Goal: Transaction & Acquisition: Purchase product/service

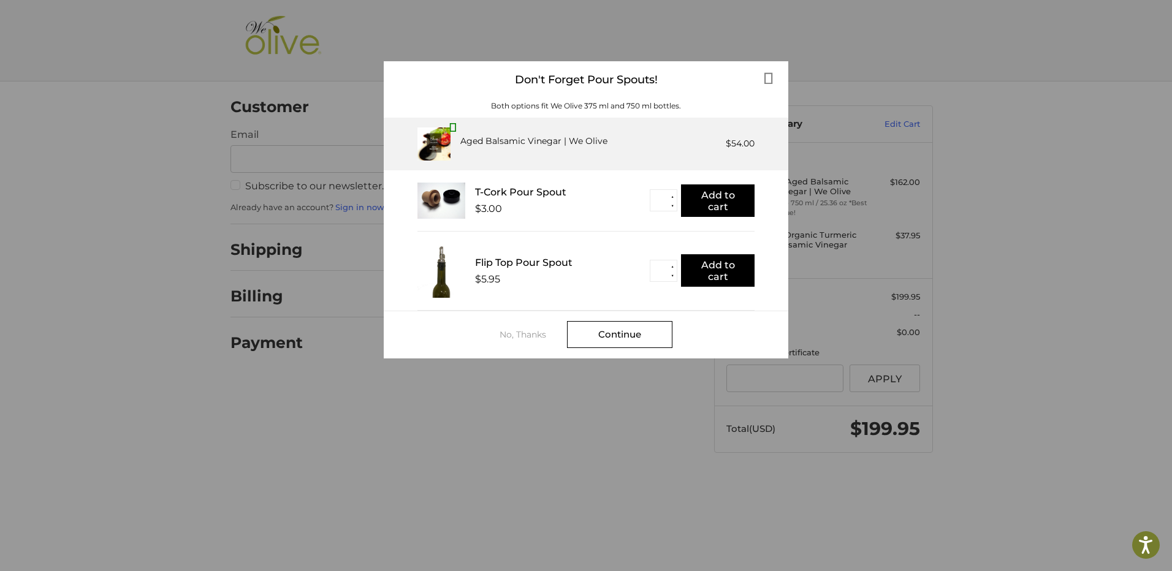
click at [481, 419] on div "Don't Forget Pour Spouts! Both options fit We Olive 375 ml and 750 ml bottles. …" at bounding box center [586, 285] width 1172 height 571
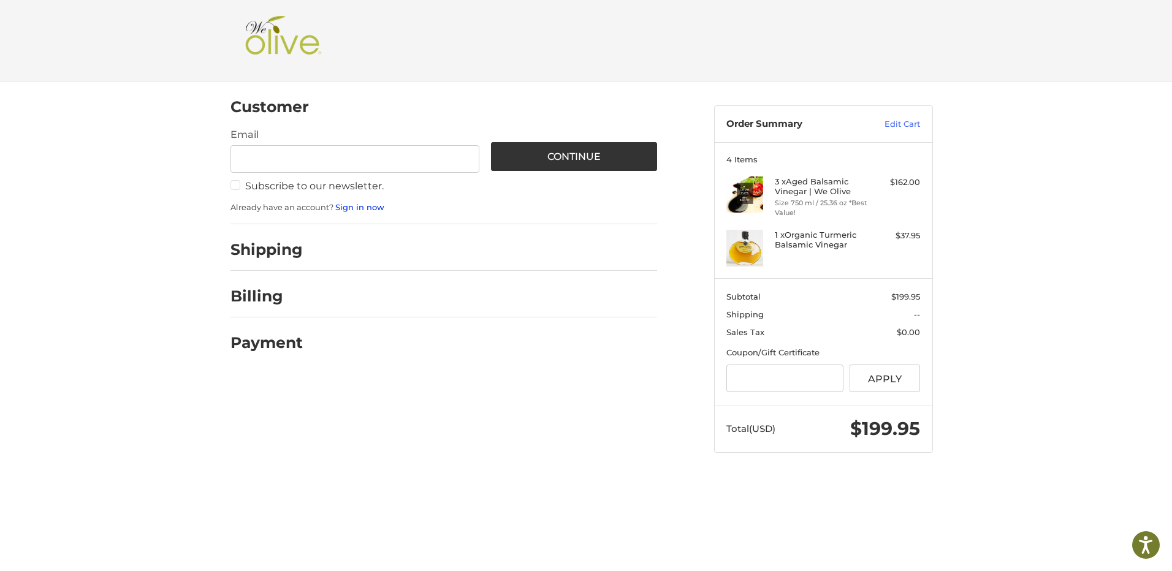
click at [351, 209] on link "Sign in now" at bounding box center [359, 207] width 49 height 10
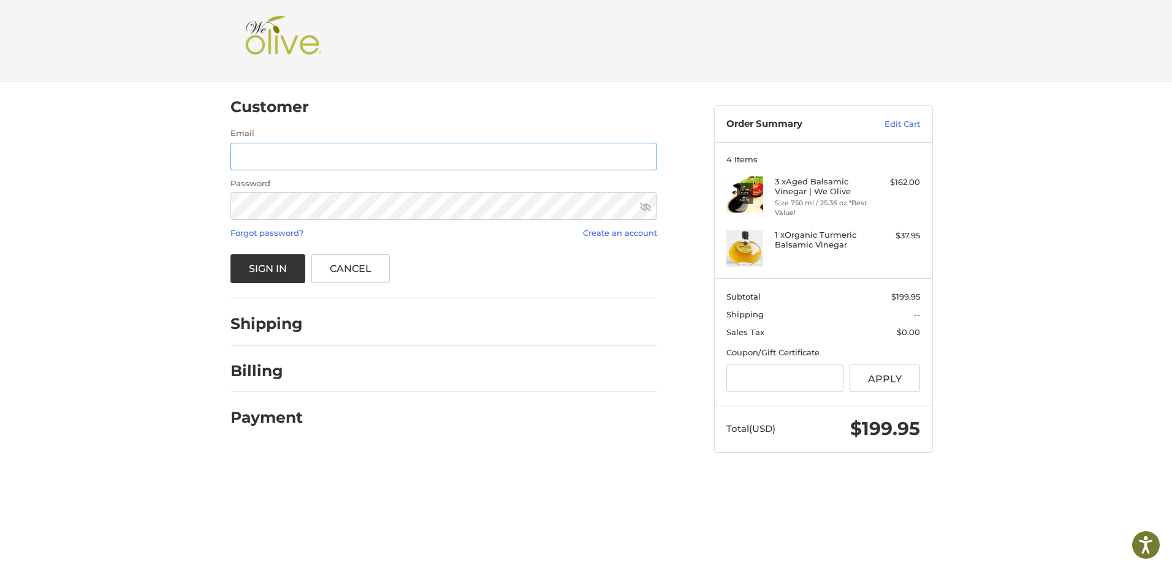
click at [359, 160] on input "Email" at bounding box center [443, 157] width 427 height 28
type input "**********"
click at [262, 268] on button "Sign In" at bounding box center [267, 268] width 75 height 29
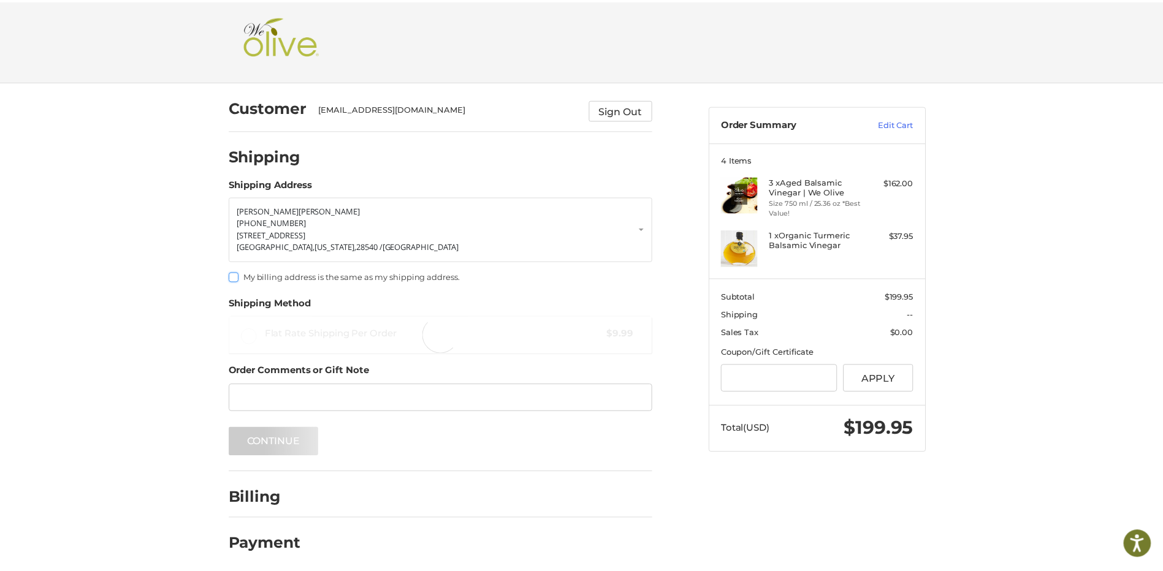
scroll to position [6, 0]
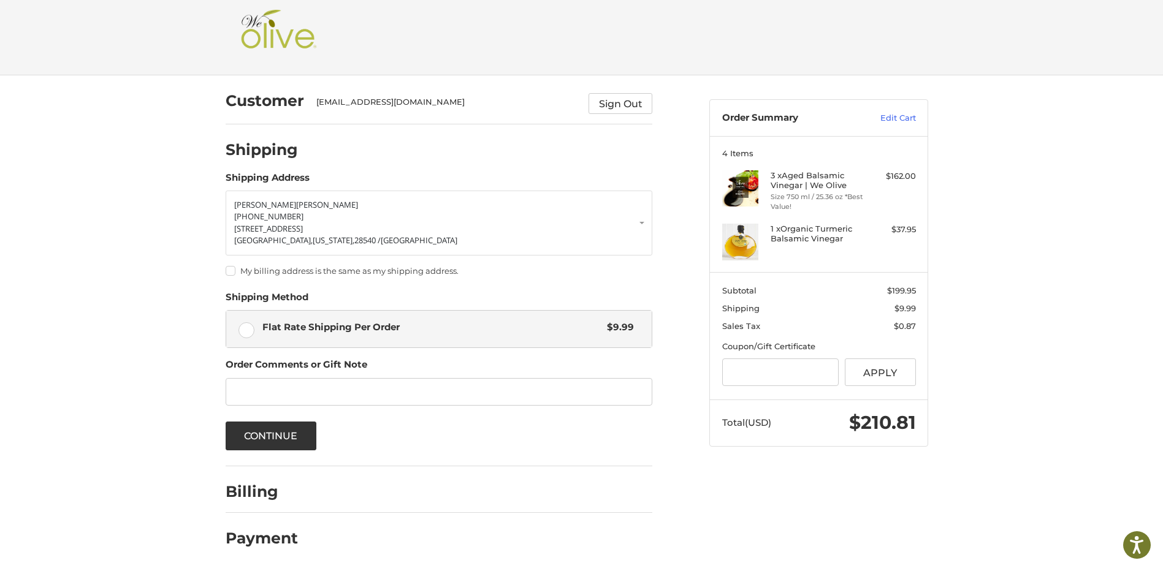
click at [230, 273] on label "My billing address is the same as my shipping address." at bounding box center [439, 271] width 427 height 10
click at [281, 438] on button "Continue" at bounding box center [271, 436] width 91 height 29
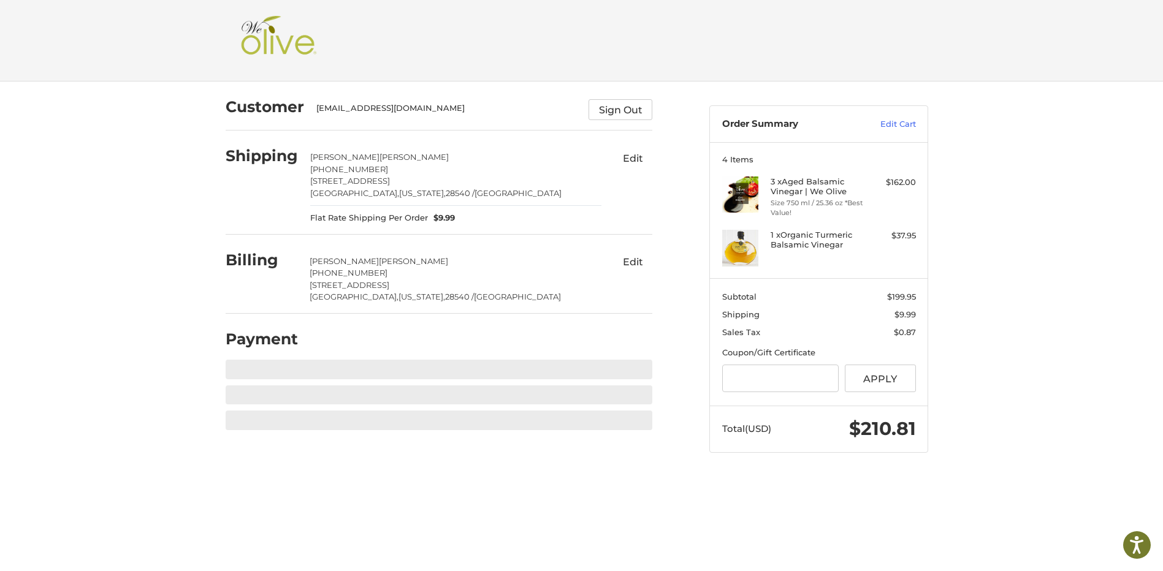
scroll to position [0, 0]
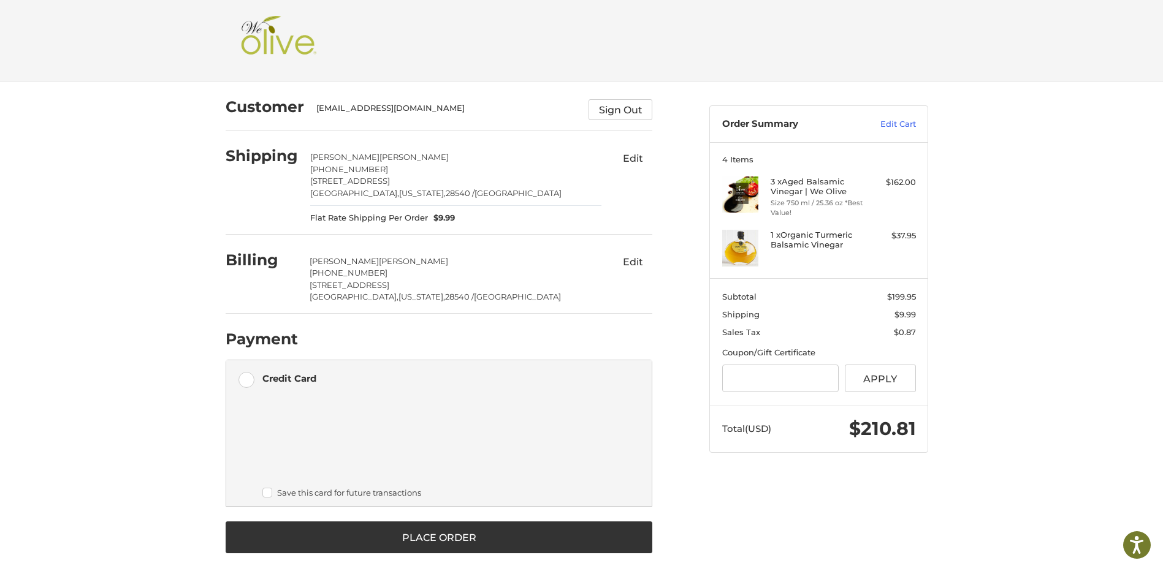
click at [638, 157] on button "Edit" at bounding box center [632, 158] width 39 height 20
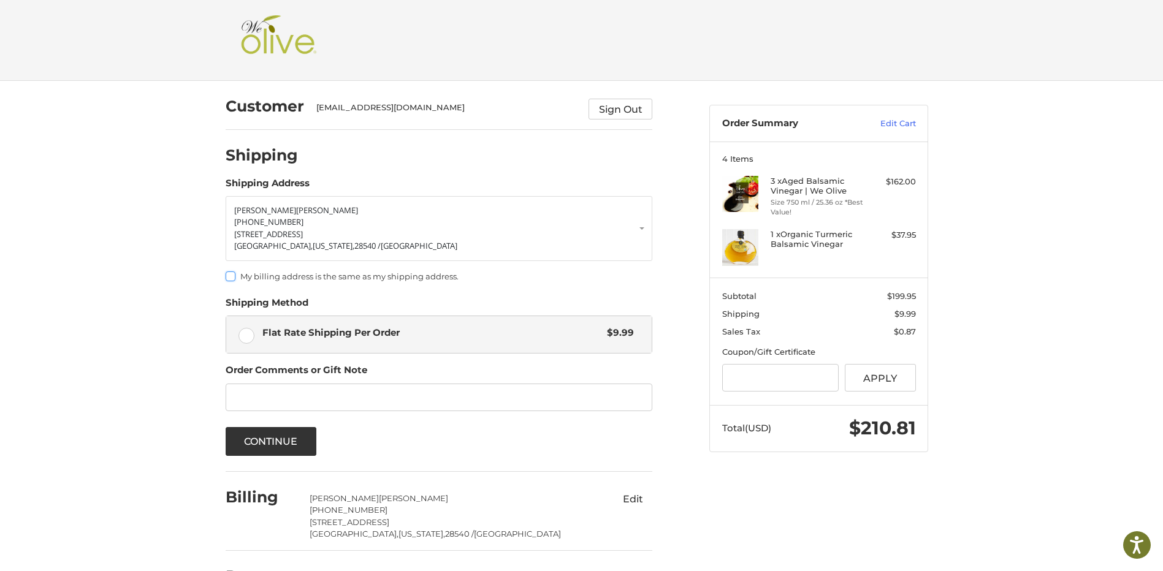
scroll to position [39, 0]
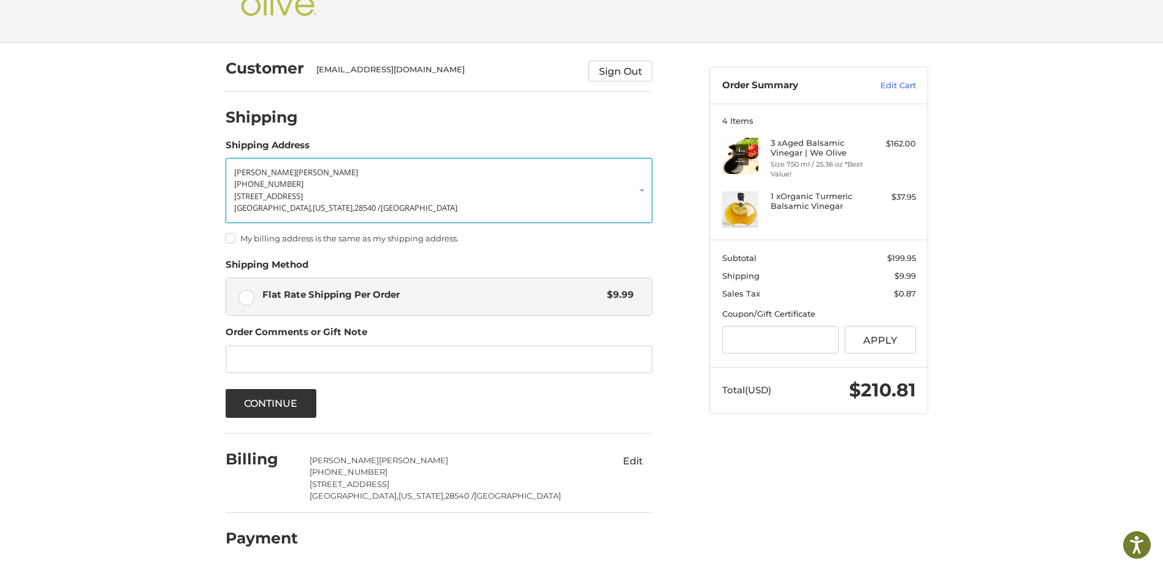
click at [303, 192] on span "[STREET_ADDRESS]" at bounding box center [268, 196] width 69 height 11
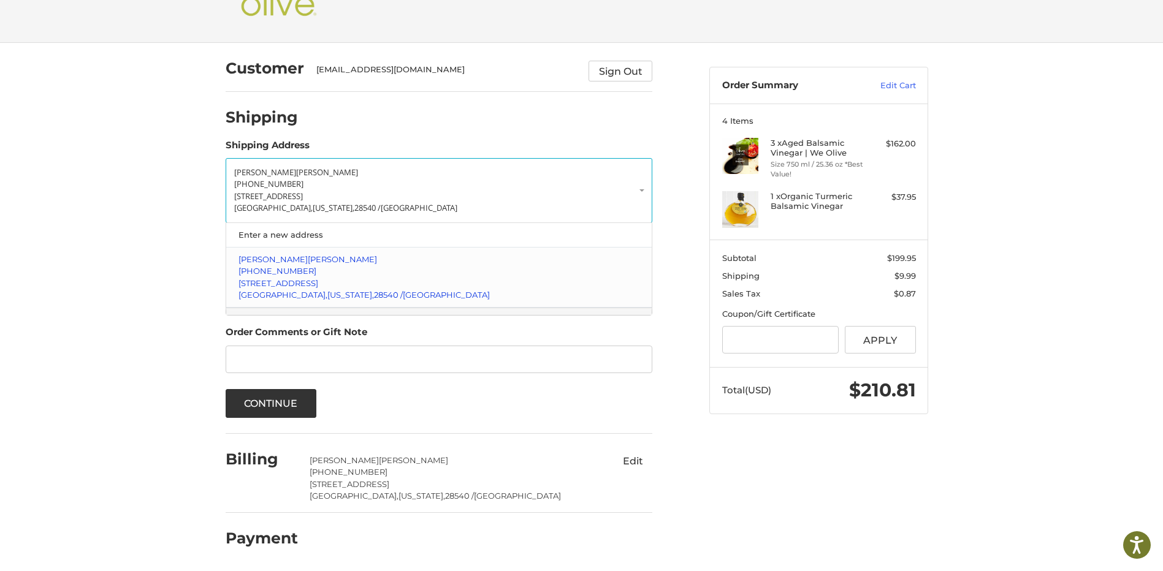
click at [327, 278] on p "[STREET_ADDRESS]" at bounding box center [439, 284] width 402 height 12
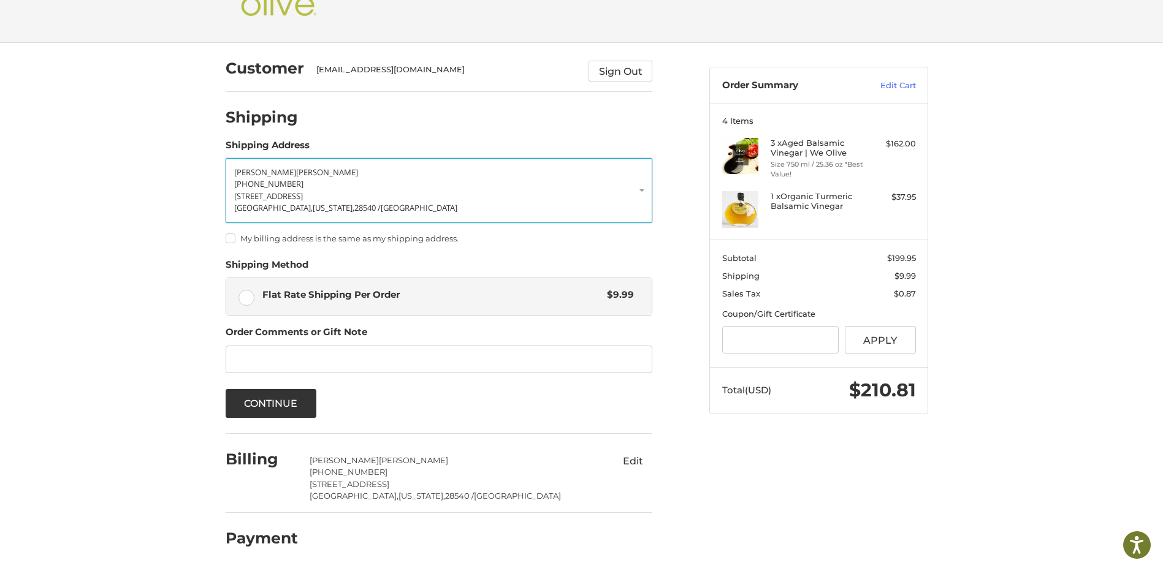
click at [272, 185] on span "[PHONE_NUMBER]" at bounding box center [268, 183] width 69 height 11
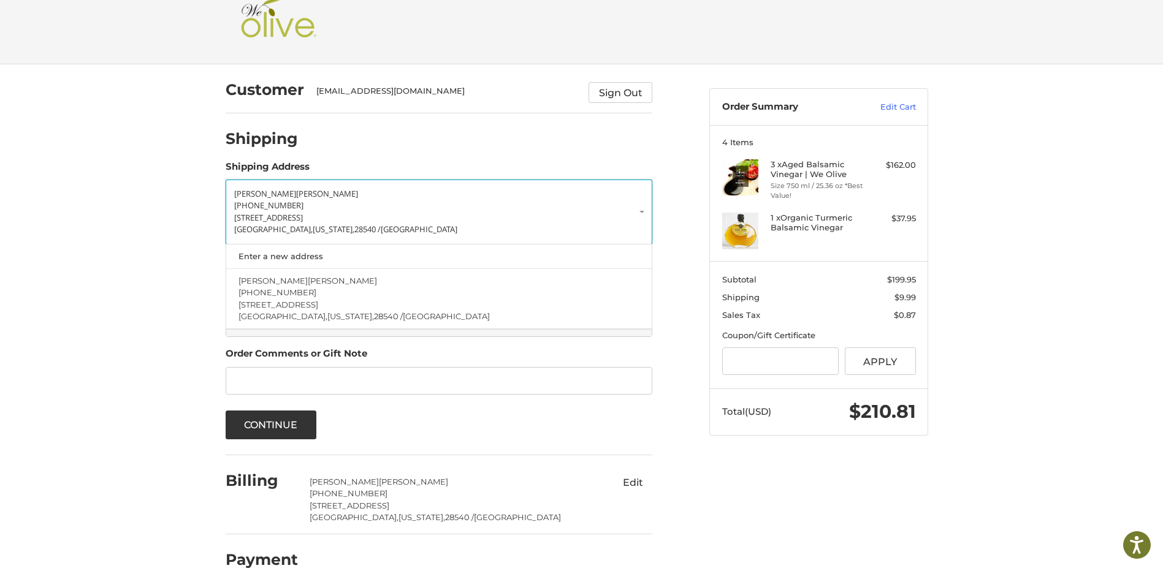
scroll to position [0, 0]
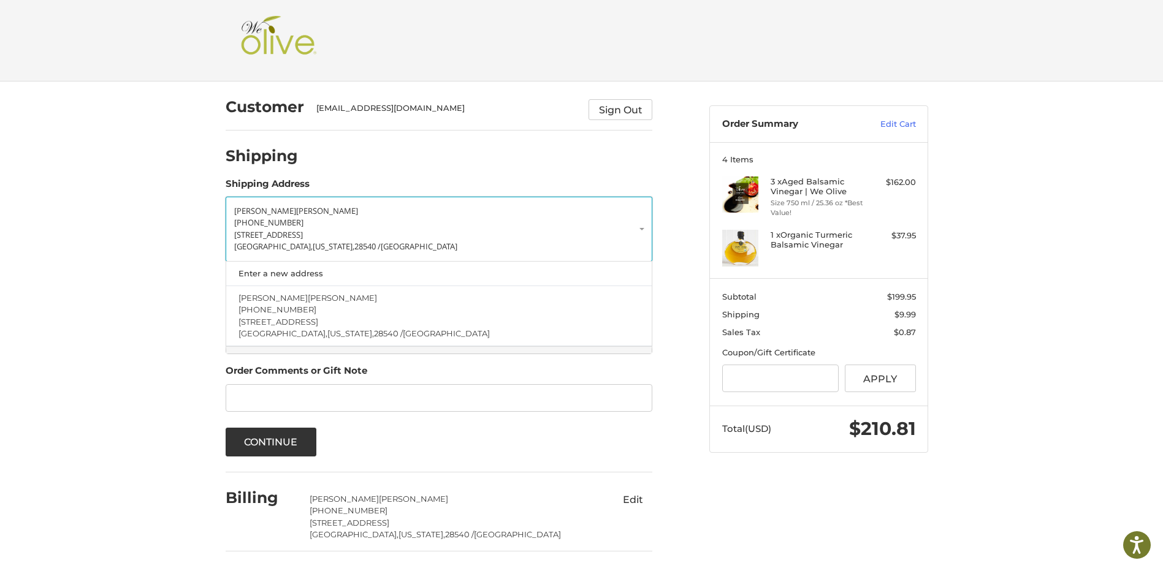
click at [240, 226] on span "[PHONE_NUMBER]" at bounding box center [268, 222] width 69 height 11
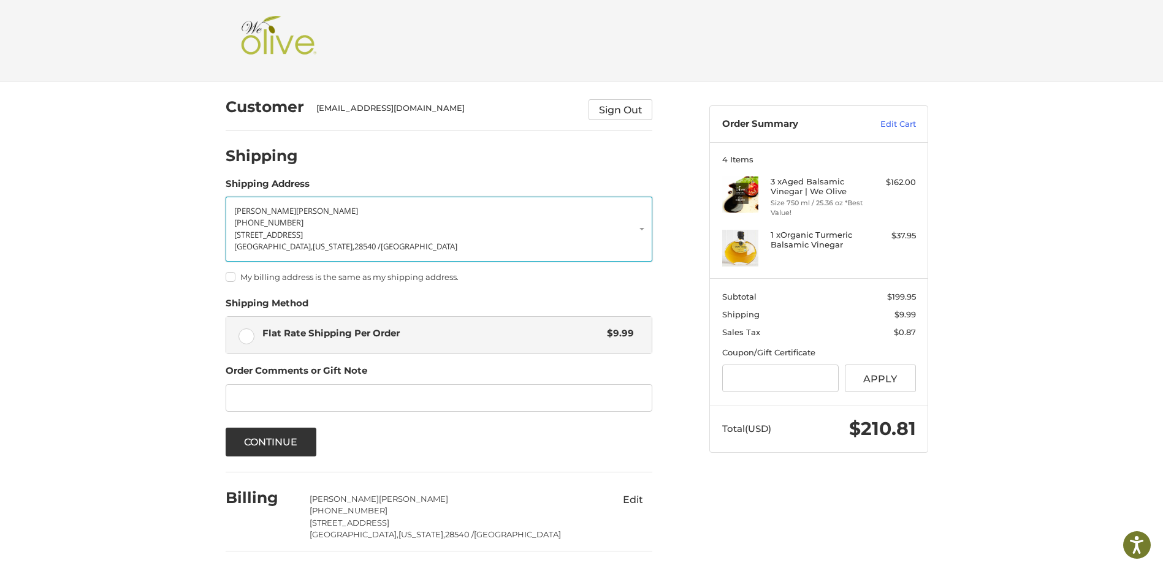
scroll to position [39, 0]
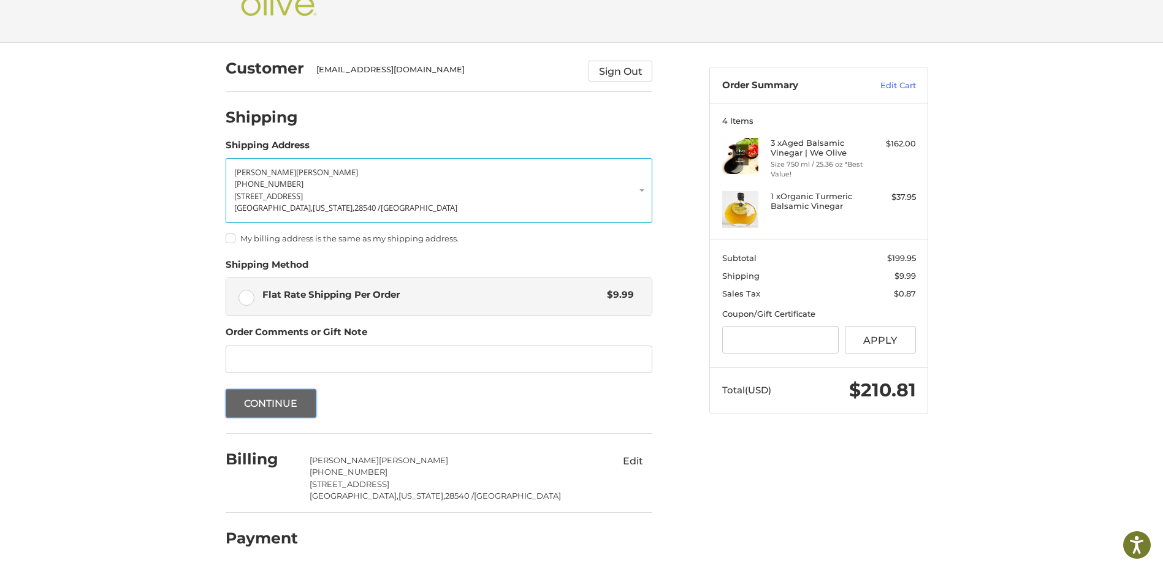
click at [244, 399] on button "Continue" at bounding box center [271, 403] width 91 height 29
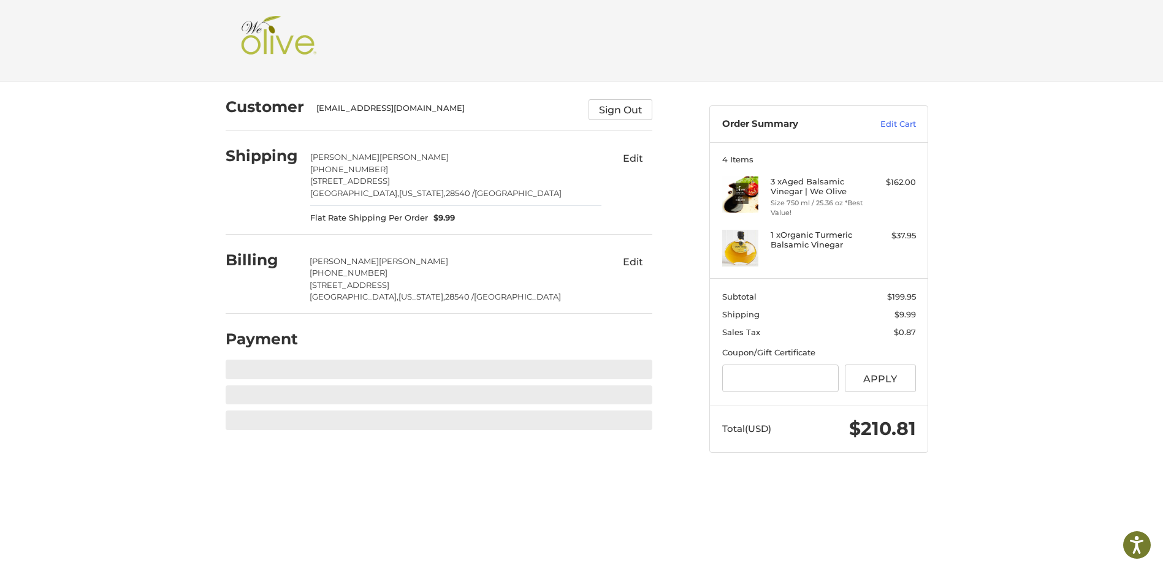
scroll to position [0, 0]
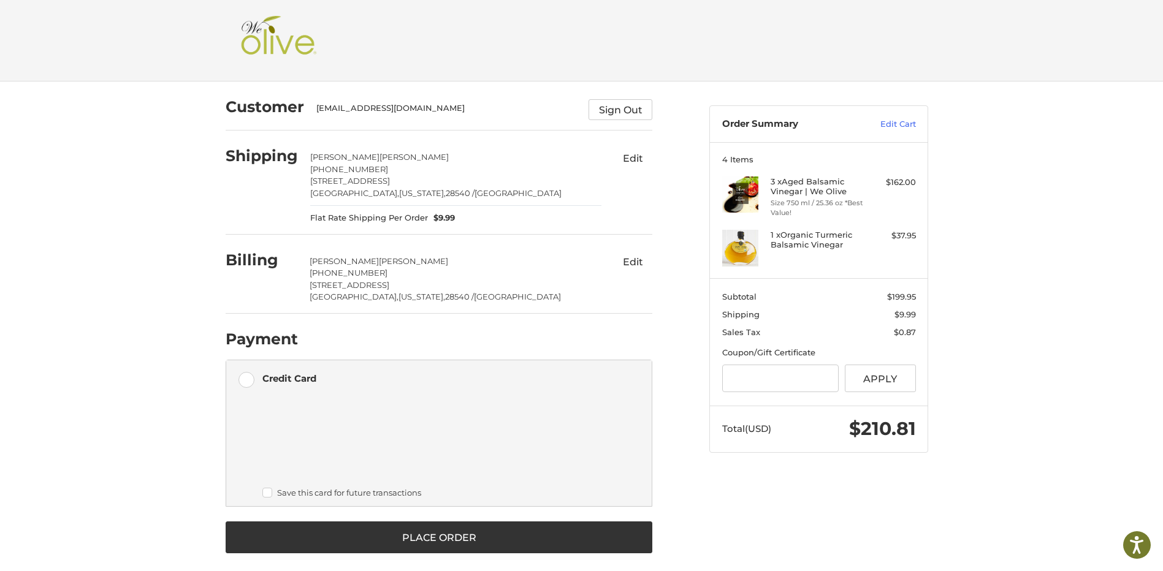
click at [265, 495] on label "Save this card for future transactions" at bounding box center [447, 493] width 371 height 10
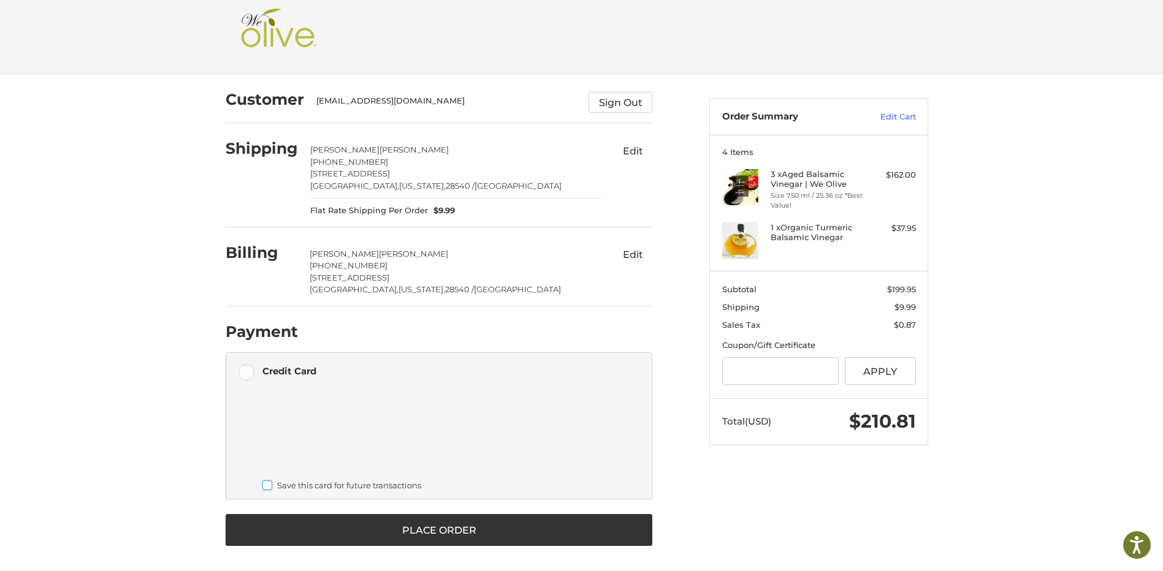
scroll to position [9, 0]
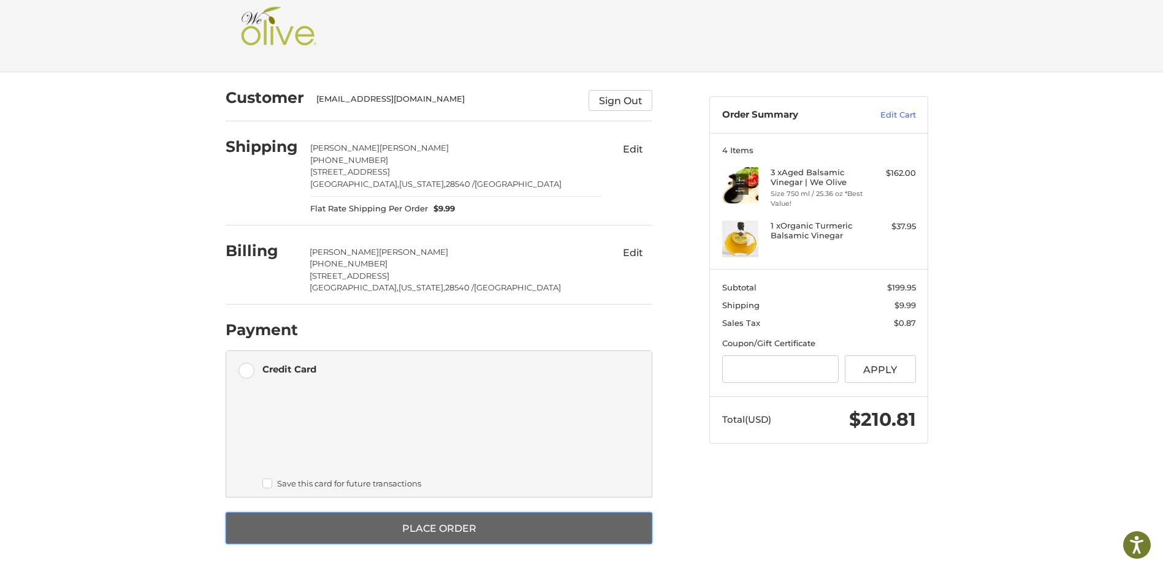
click at [440, 530] on button "Place Order" at bounding box center [439, 528] width 427 height 32
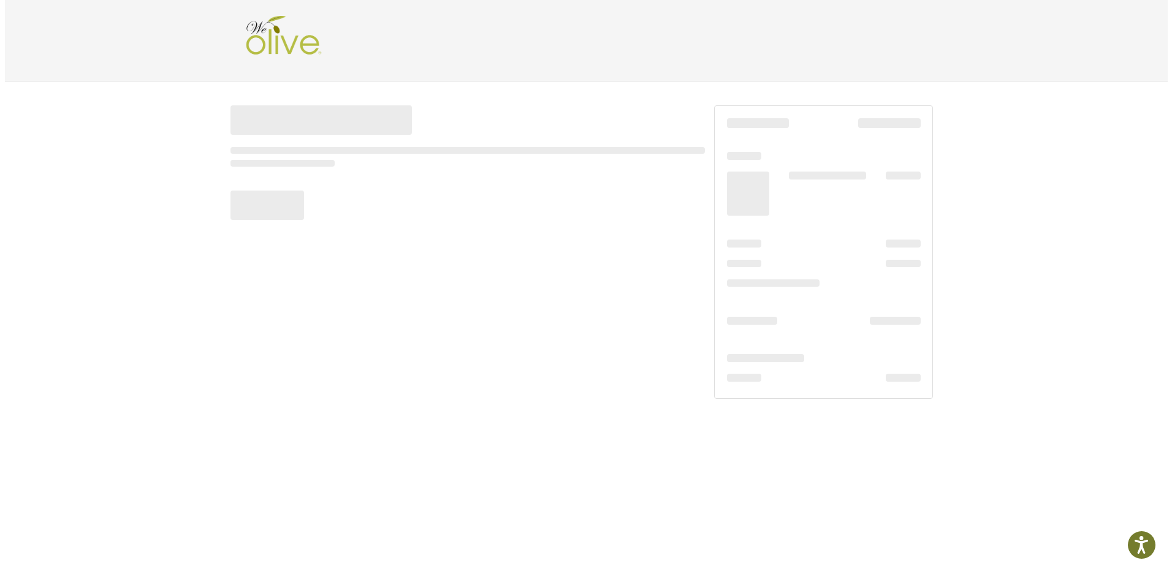
scroll to position [0, 0]
